Goal: Task Accomplishment & Management: Use online tool/utility

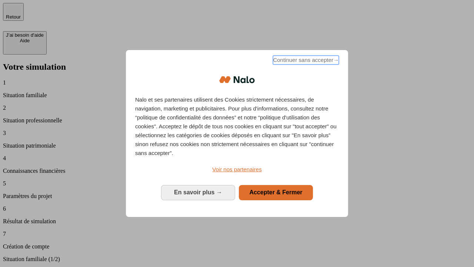
click at [305, 61] on span "Continuer sans accepter →" at bounding box center [306, 60] width 66 height 9
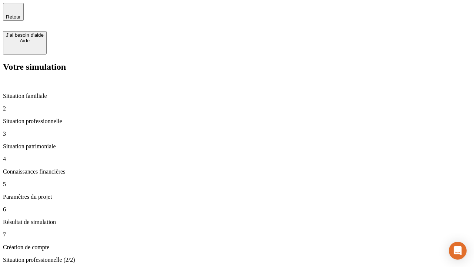
type input "30 000"
type input "1 000"
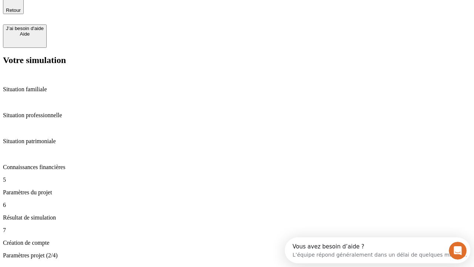
type input "40"
type input "64"
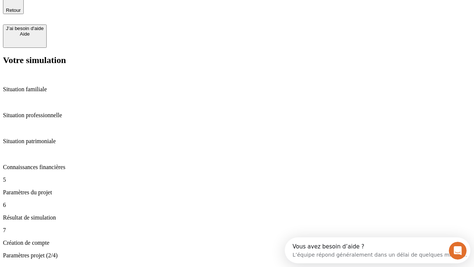
type input "200 000"
type input "640"
